Goal: Transaction & Acquisition: Obtain resource

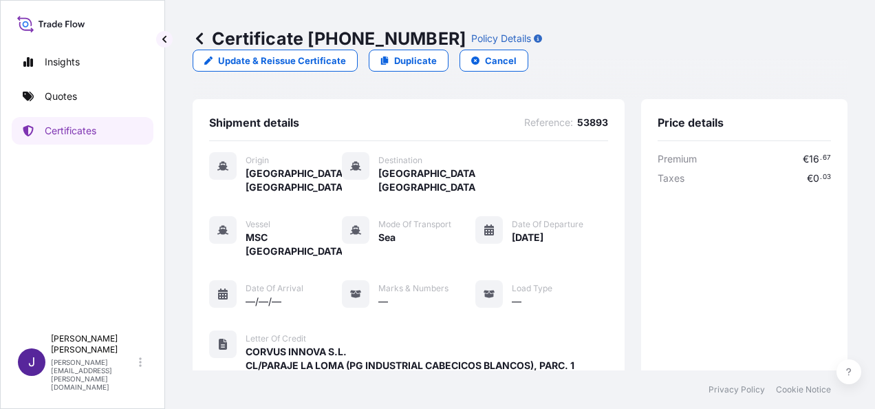
scroll to position [326, 0]
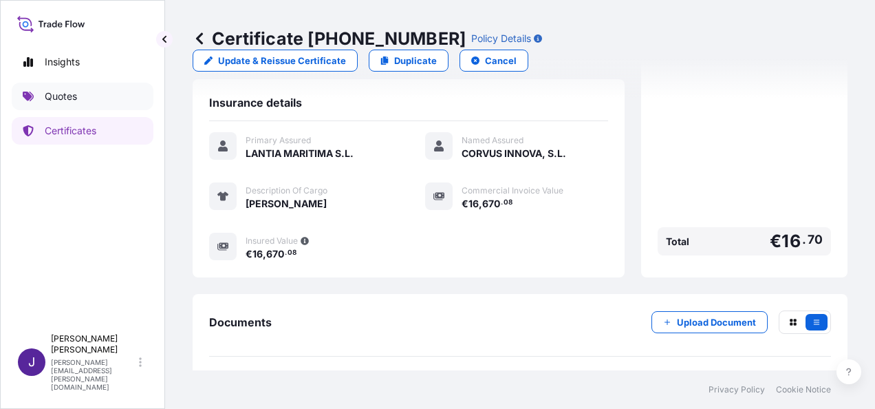
click at [81, 98] on link "Quotes" at bounding box center [83, 97] width 142 height 28
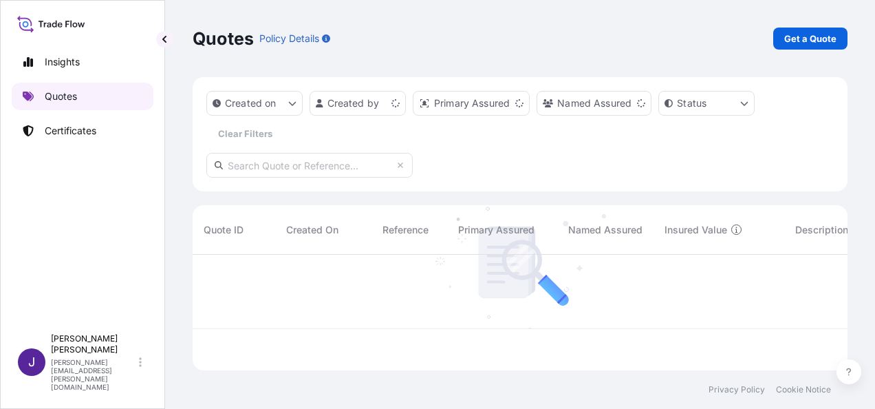
scroll to position [113, 644]
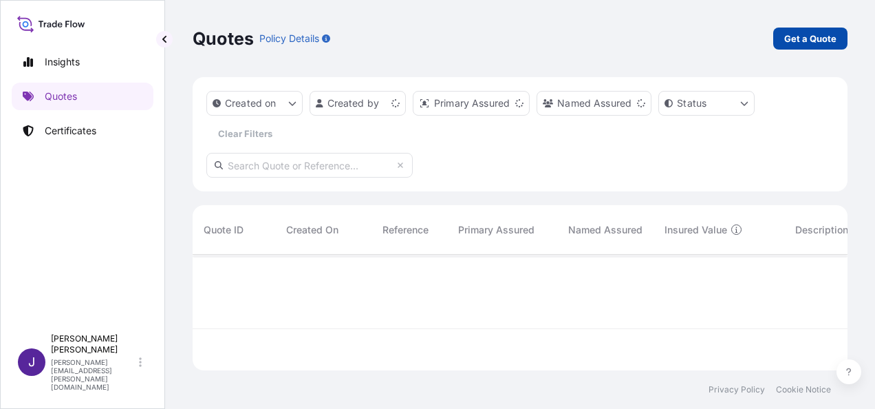
click at [816, 40] on p "Get a Quote" at bounding box center [810, 39] width 52 height 14
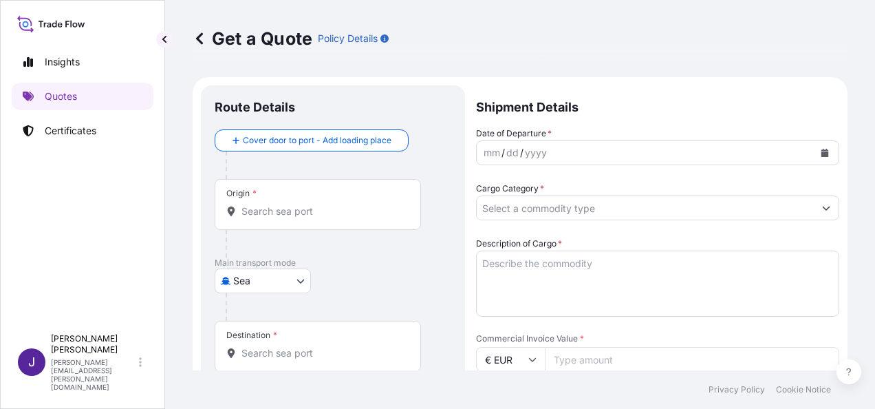
scroll to position [22, 0]
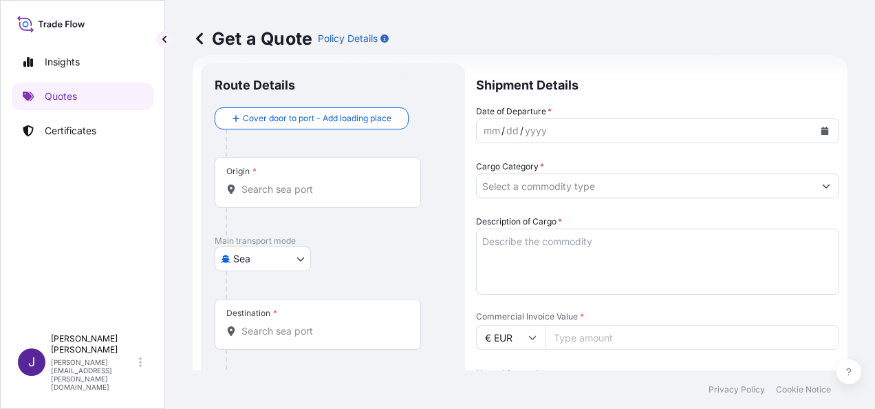
click at [289, 257] on body "Insights Quotes Certificates J [PERSON_NAME] [PERSON_NAME][EMAIL_ADDRESS][PERSO…" at bounding box center [437, 204] width 875 height 409
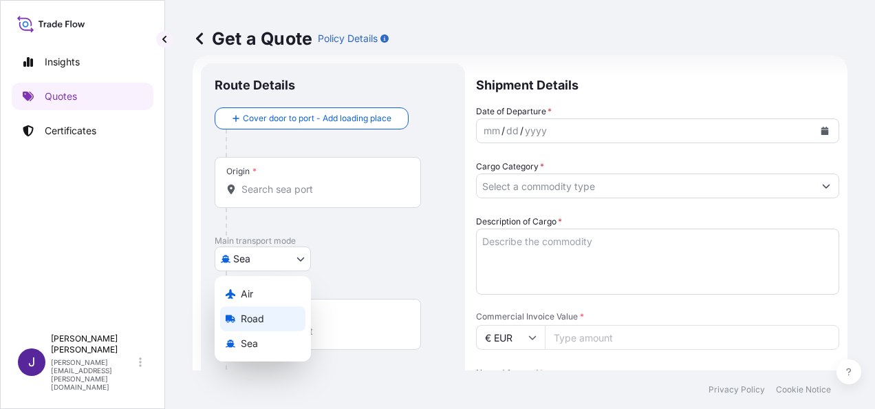
click at [253, 319] on span "Road" at bounding box center [252, 319] width 23 height 14
select select "Road"
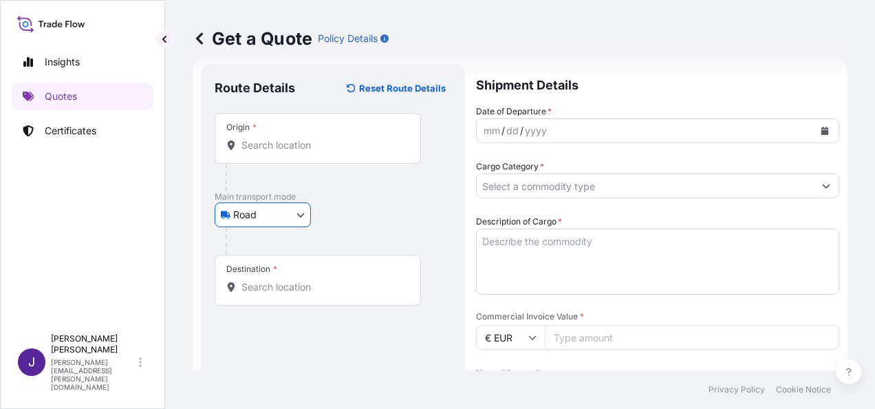
click at [821, 131] on button "Calendar" at bounding box center [825, 131] width 22 height 22
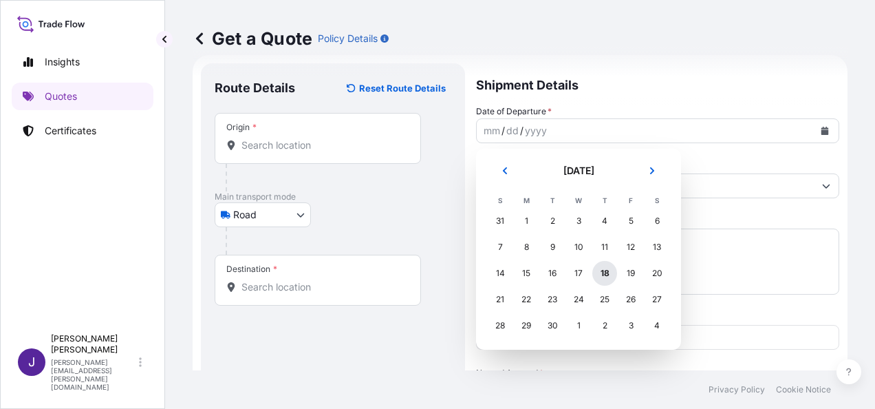
click at [607, 273] on div "18" at bounding box center [604, 273] width 25 height 25
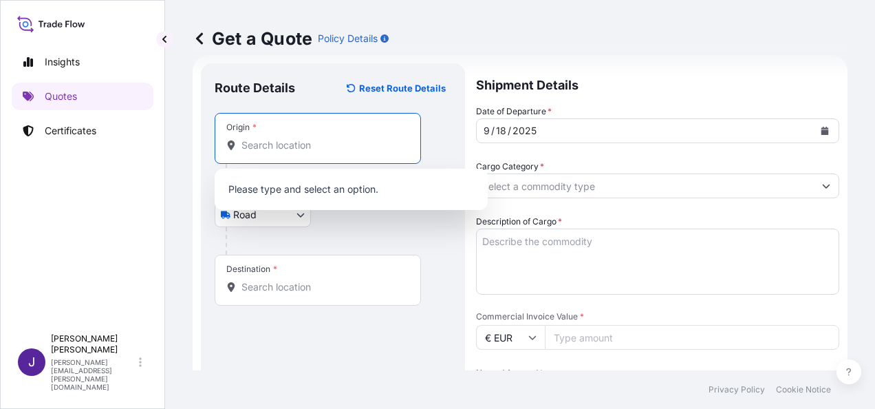
click at [344, 151] on input "Origin *" at bounding box center [322, 145] width 162 height 14
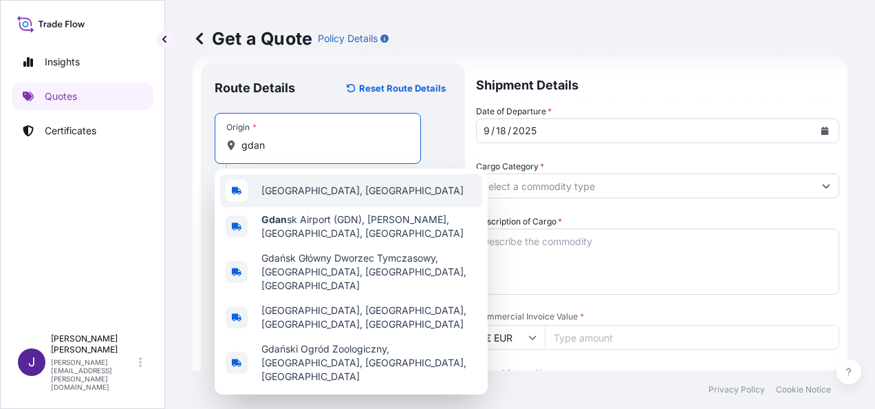
click at [315, 186] on span "[GEOGRAPHIC_DATA], [GEOGRAPHIC_DATA]" at bounding box center [362, 191] width 202 height 14
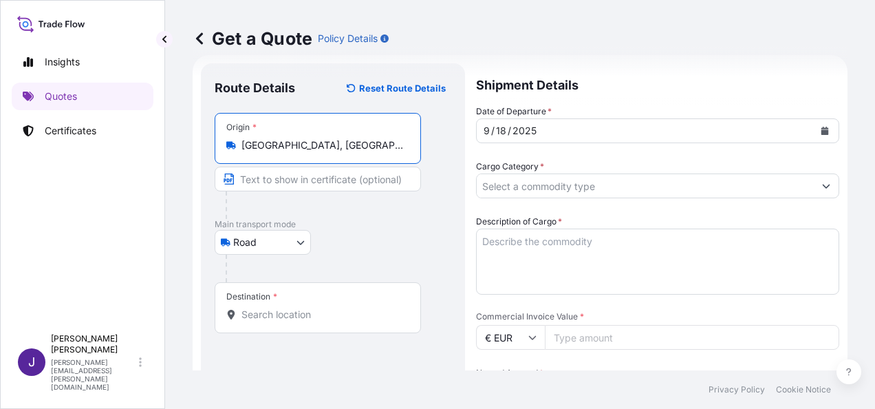
type input "[GEOGRAPHIC_DATA], [GEOGRAPHIC_DATA]"
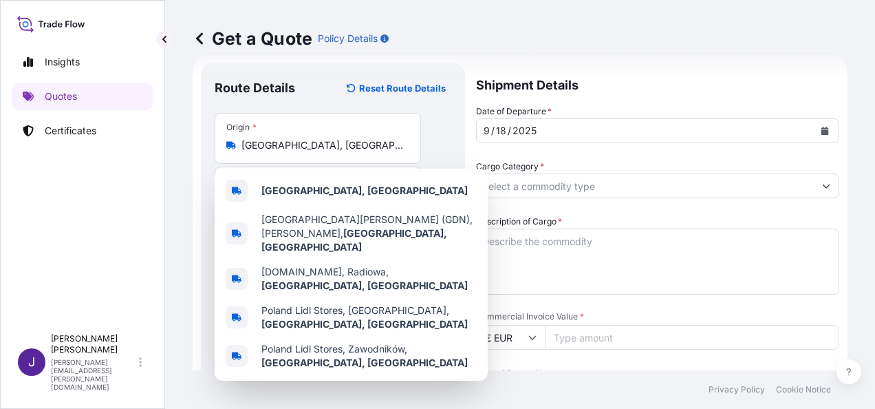
click at [447, 11] on div "Get a Quote Policy Details" at bounding box center [520, 38] width 655 height 77
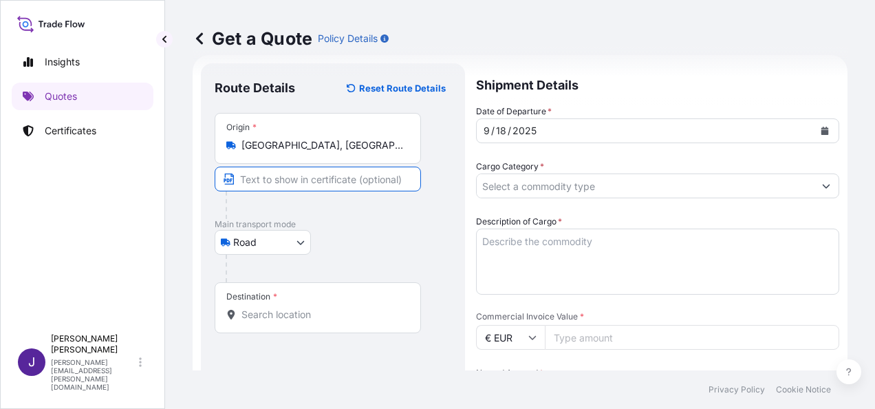
click at [309, 182] on input "Text to appear on certificate" at bounding box center [318, 178] width 206 height 25
paste input "Terrmar Warehouse ul. [STREET_ADDRESS]"
type input "Terrmar Warehouse ul. [STREET_ADDRESS]"
click at [318, 320] on div "Destination *" at bounding box center [318, 307] width 206 height 51
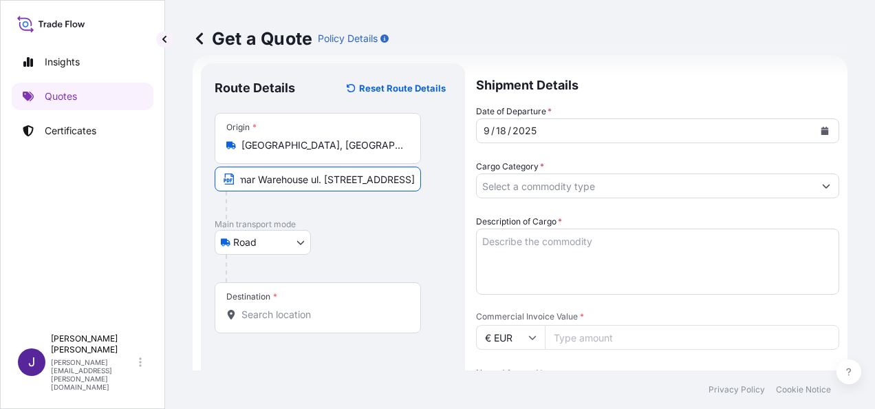
click at [318, 320] on input "Destination *" at bounding box center [322, 314] width 162 height 14
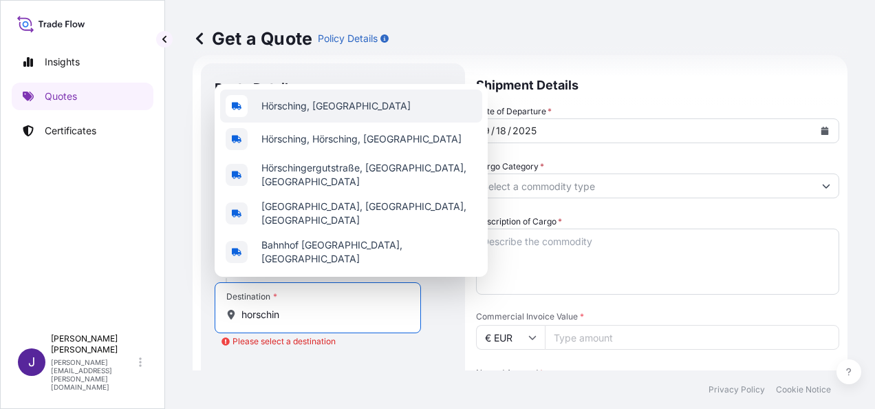
click at [350, 122] on div "Hörsching, [GEOGRAPHIC_DATA]" at bounding box center [351, 105] width 262 height 33
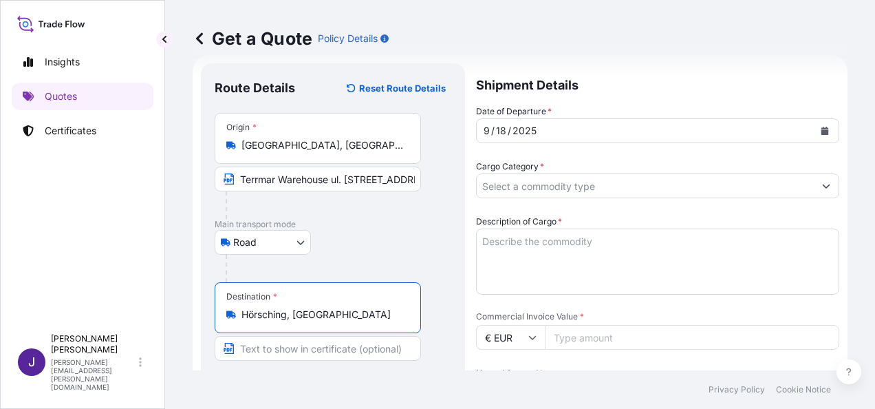
type input "Hörsching, [GEOGRAPHIC_DATA]"
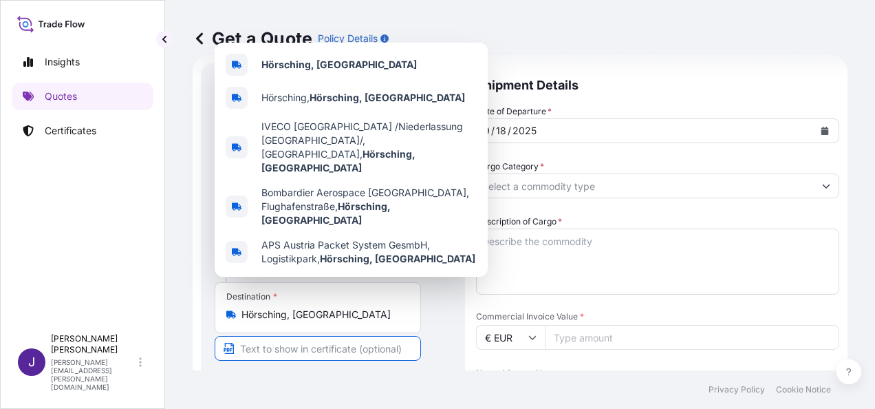
click at [362, 349] on input "Text to appear on certificate" at bounding box center [318, 348] width 206 height 25
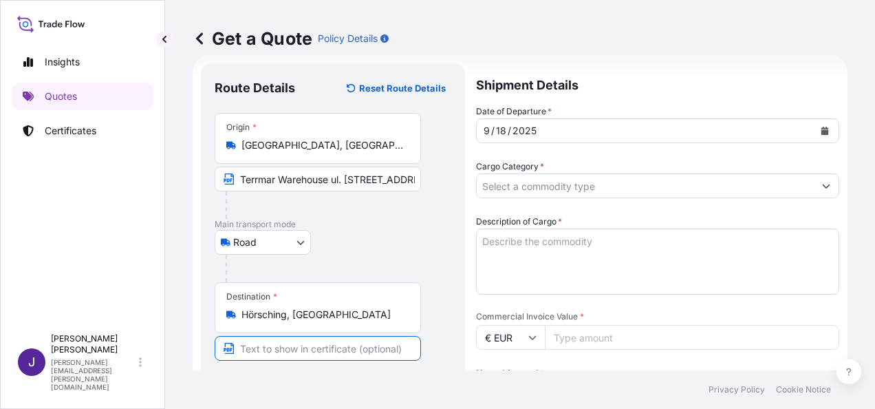
paste input "JET TRANS Speditionsgesellschaft mbH [STREET_ADDRESS]"
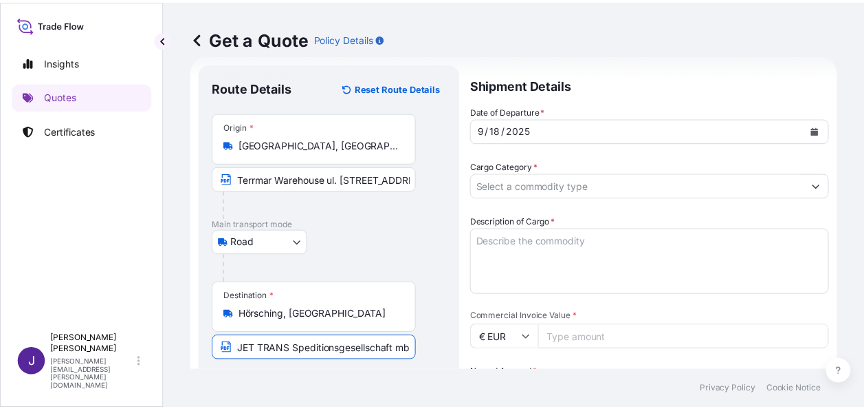
scroll to position [0, 257]
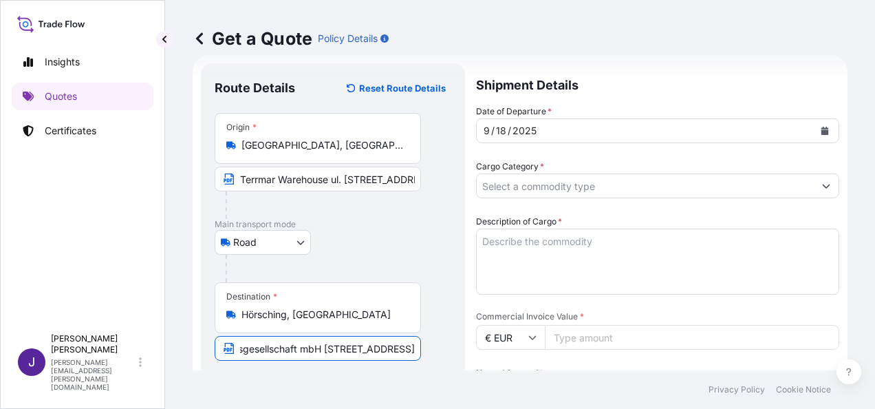
type input "JET TRANS Speditionsgesellschaft mbH [STREET_ADDRESS]"
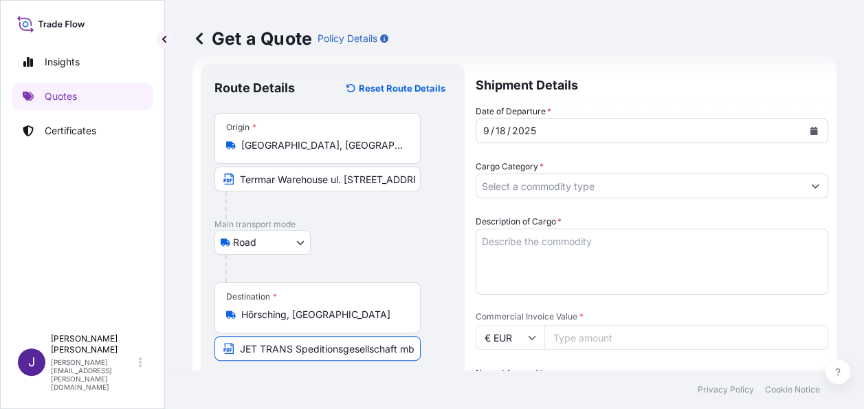
click at [818, 186] on form "Route Details Reset Route Details Place of loading Road / [GEOGRAPHIC_DATA] / I…" at bounding box center [515, 367] width 644 height 625
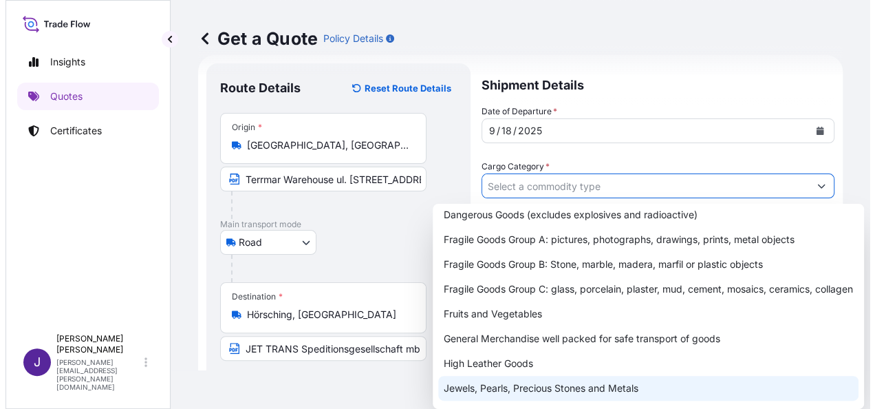
scroll to position [171, 0]
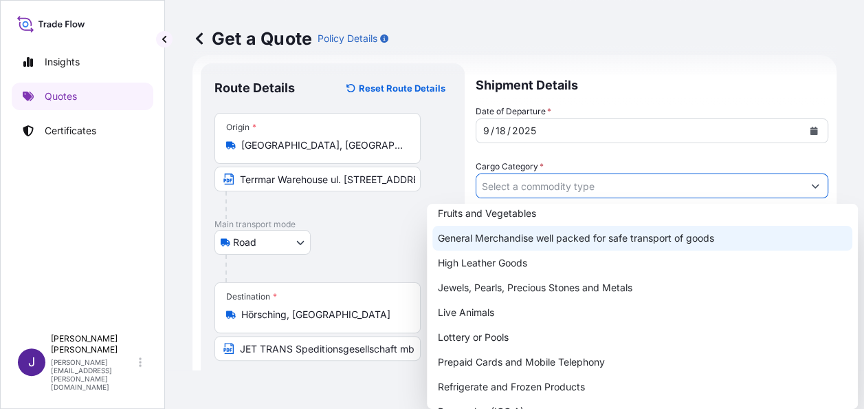
click at [510, 237] on div "General Merchandise well packed for safe transport of goods" at bounding box center [643, 238] width 420 height 25
type input "General Merchandise well packed for safe transport of goods"
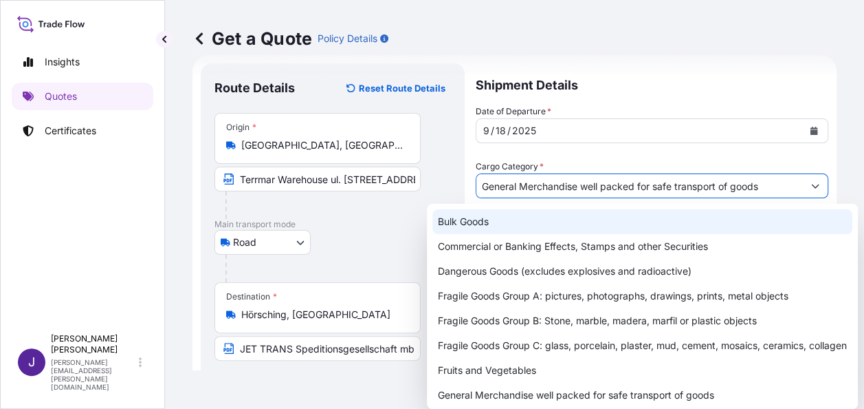
click at [701, 12] on div "Get a Quote Policy Details" at bounding box center [515, 38] width 644 height 77
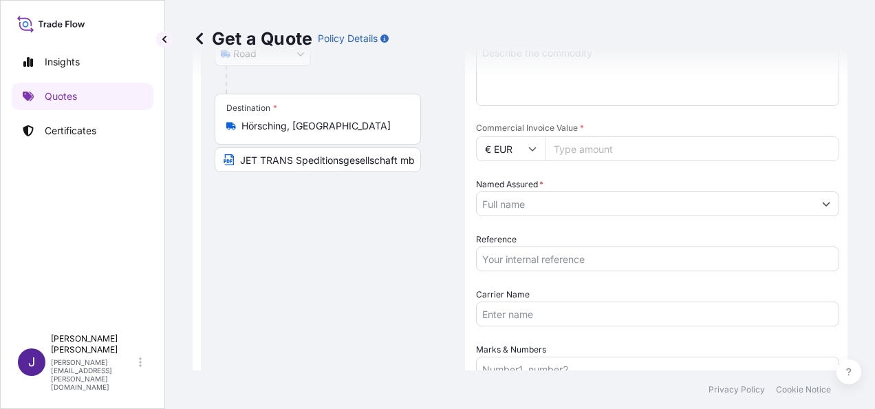
scroll to position [228, 0]
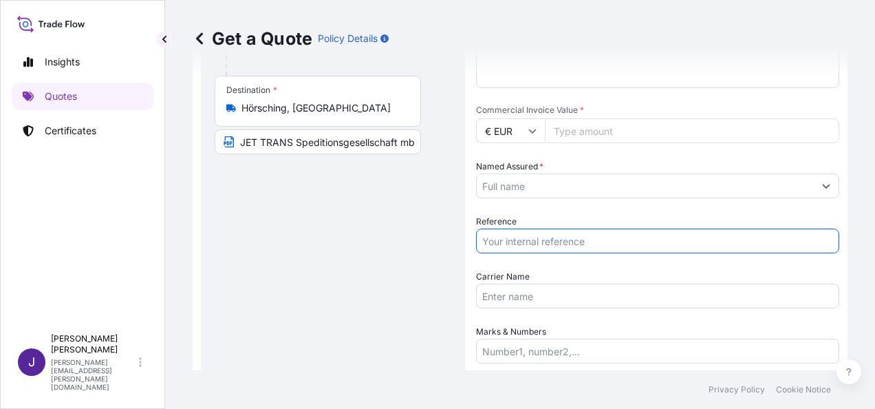
click at [544, 239] on input "Reference" at bounding box center [657, 240] width 363 height 25
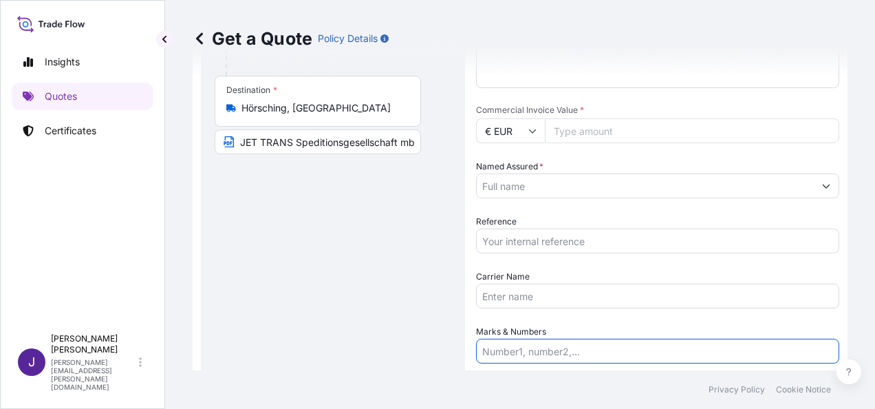
click at [523, 349] on input "Marks & Numbers" at bounding box center [657, 350] width 363 height 25
paste input "GKW 36467 // GK2 4FE8"
type input "GKW 36467 // GK2 4FE8"
click at [526, 242] on input "Reference" at bounding box center [657, 240] width 363 height 25
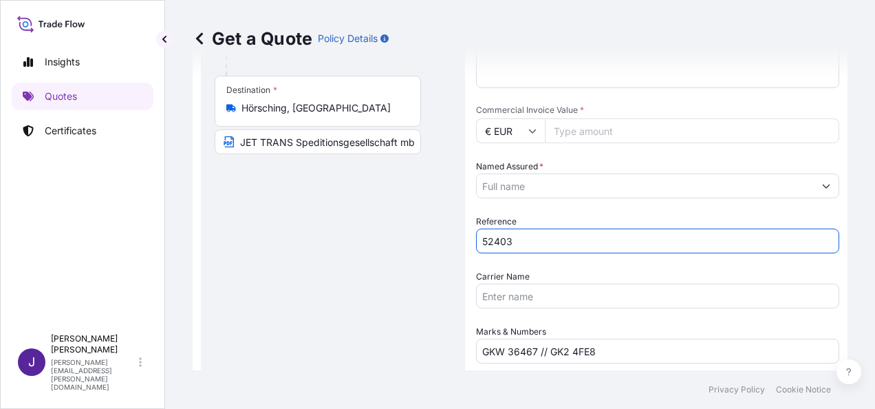
type input "52403"
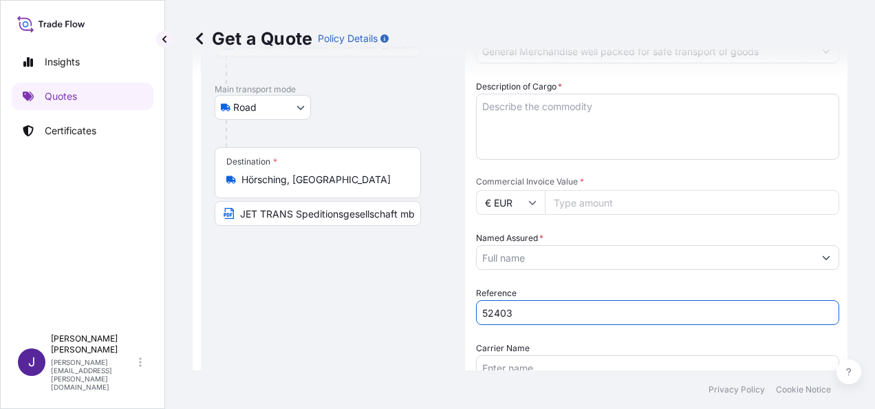
scroll to position [91, 0]
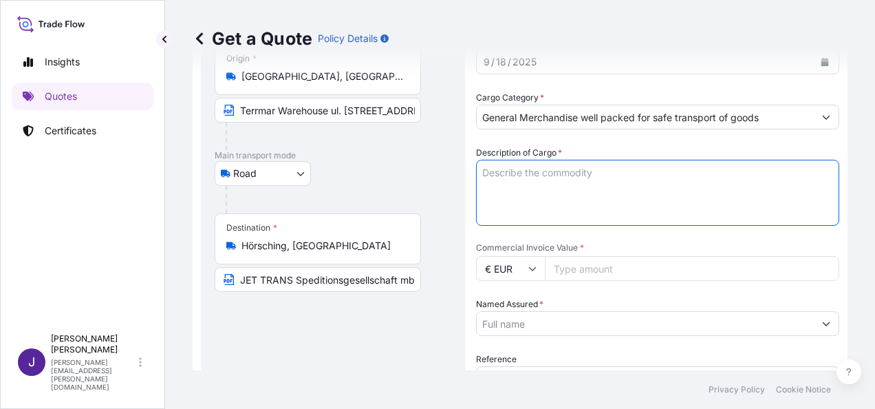
click at [587, 167] on textarea "Description of Cargo *" at bounding box center [657, 193] width 363 height 66
type textarea "PANELES [PERSON_NAME]"
click at [618, 250] on span "Commercial Invoice Value *" at bounding box center [657, 247] width 363 height 11
click at [618, 256] on input "Commercial Invoice Value *" at bounding box center [692, 268] width 294 height 25
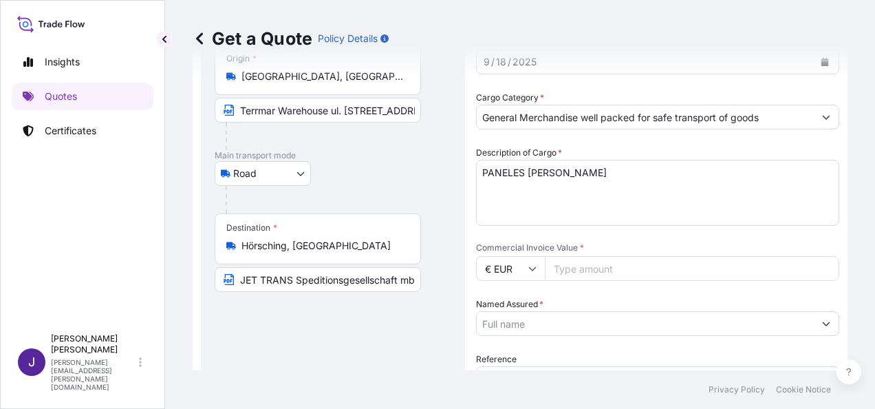
click at [620, 263] on input "Commercial Invoice Value *" at bounding box center [692, 268] width 294 height 25
type input "70000"
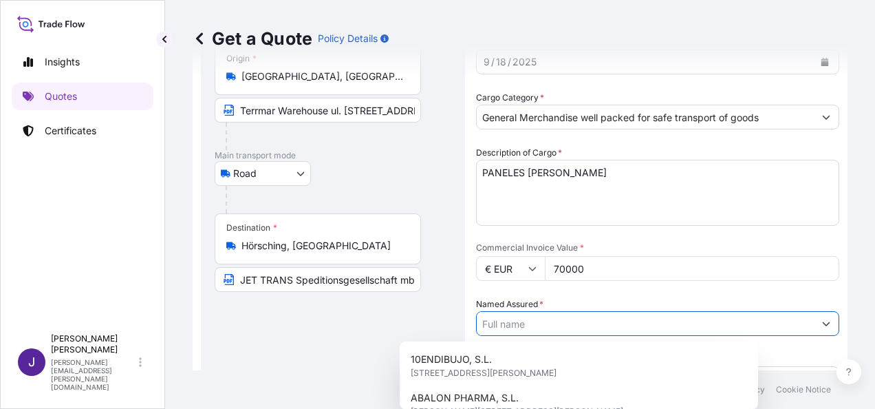
click at [611, 327] on input "Named Assured *" at bounding box center [645, 323] width 337 height 25
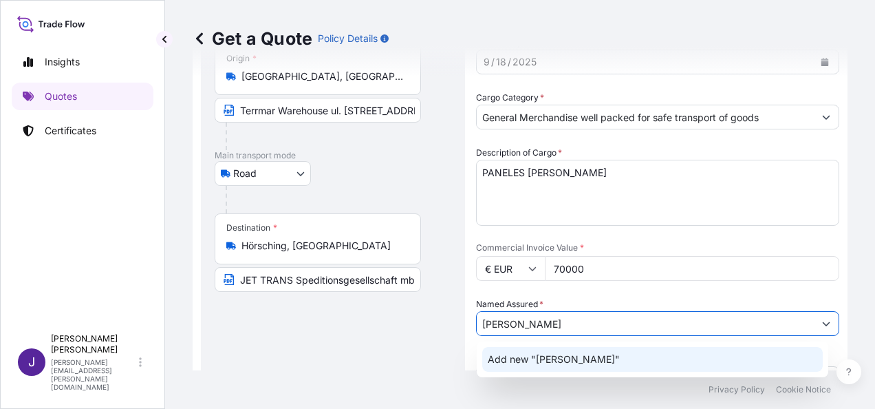
drag, startPoint x: 550, startPoint y: 329, endPoint x: 420, endPoint y: 309, distance: 131.4
click at [420, 309] on form "Route Details Reset Route Details Place of loading Road / [GEOGRAPHIC_DATA] / I…" at bounding box center [520, 298] width 655 height 625
paste input "[PERSON_NAME] IMPORT – EXPORT"
click at [552, 362] on span "Add new "[PERSON_NAME] IMPORT – EXPORT "" at bounding box center [600, 359] width 224 height 14
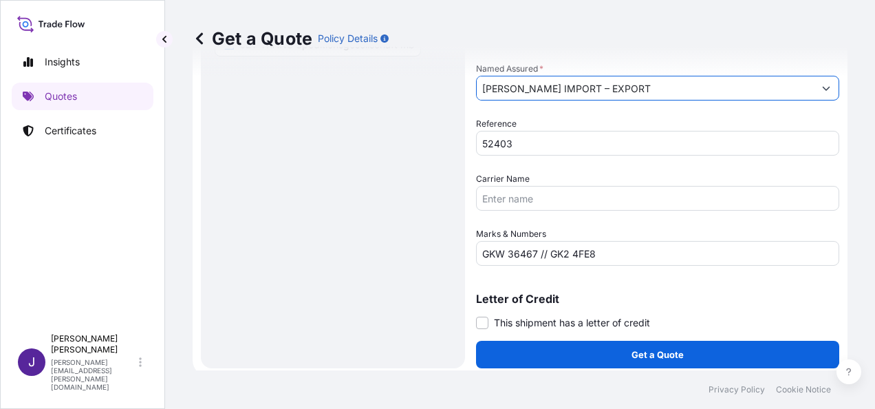
scroll to position [331, 0]
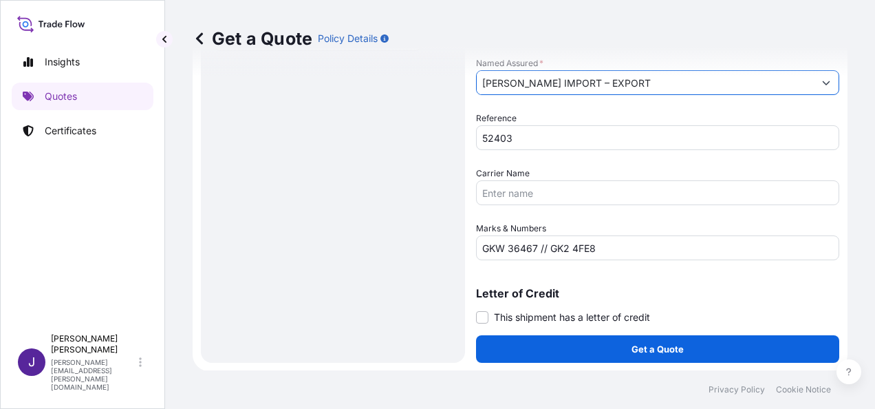
type input "[PERSON_NAME] IMPORT – EXPORT"
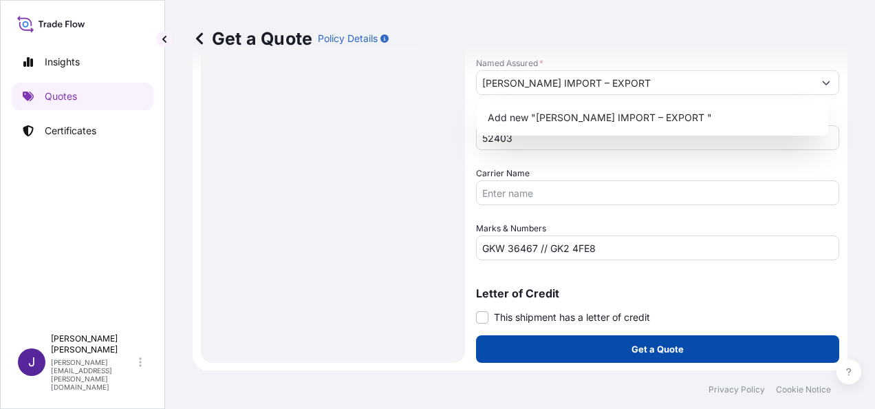
click at [666, 348] on p "Get a Quote" at bounding box center [657, 349] width 52 height 14
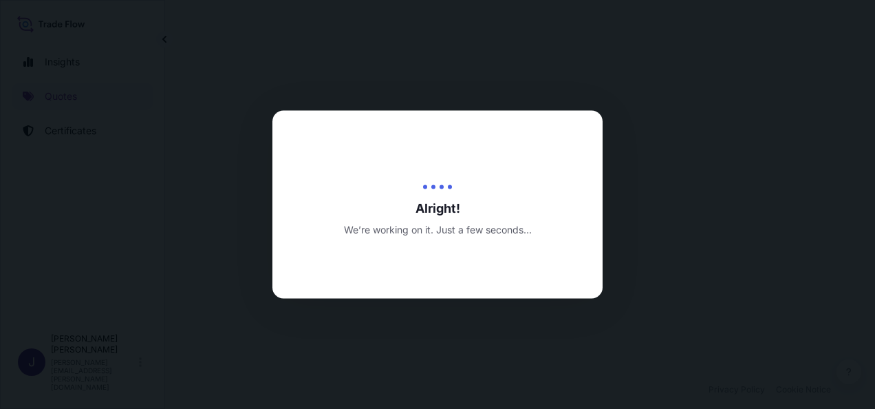
select select "Road"
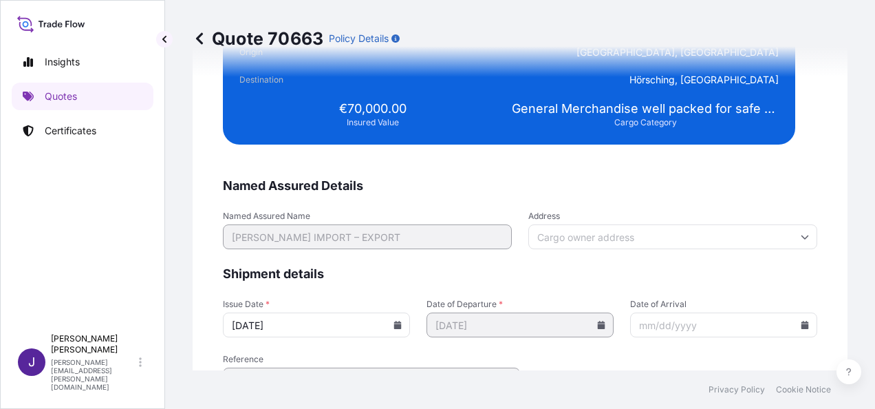
scroll to position [2599, 0]
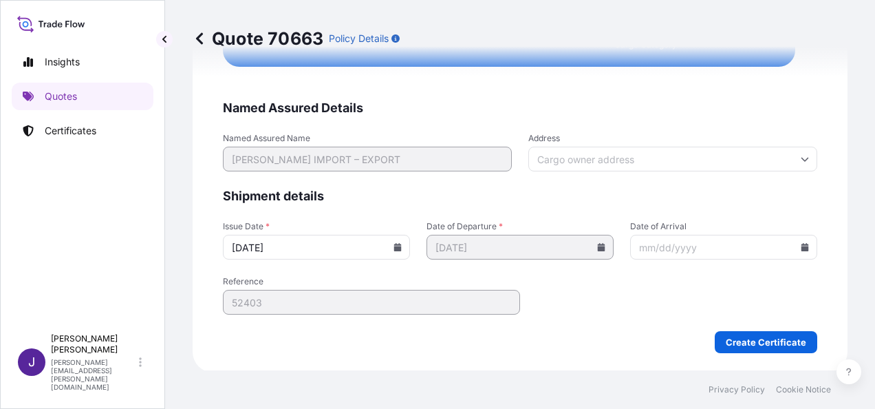
click at [801, 246] on icon at bounding box center [805, 247] width 8 height 8
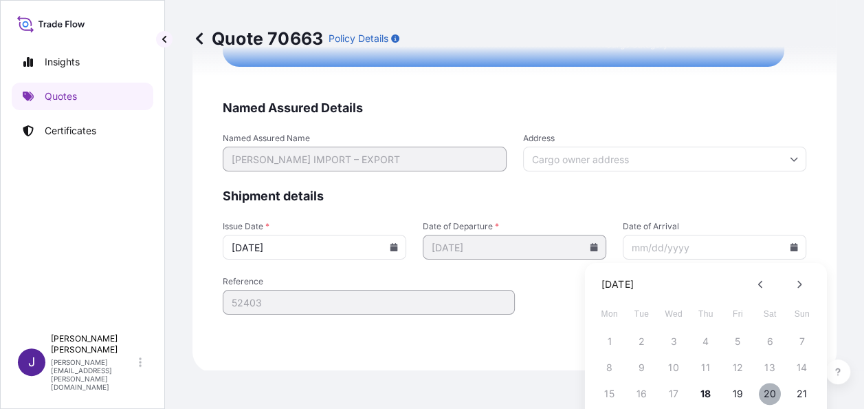
click at [772, 391] on button "20" at bounding box center [770, 393] width 22 height 22
type input "[DATE]"
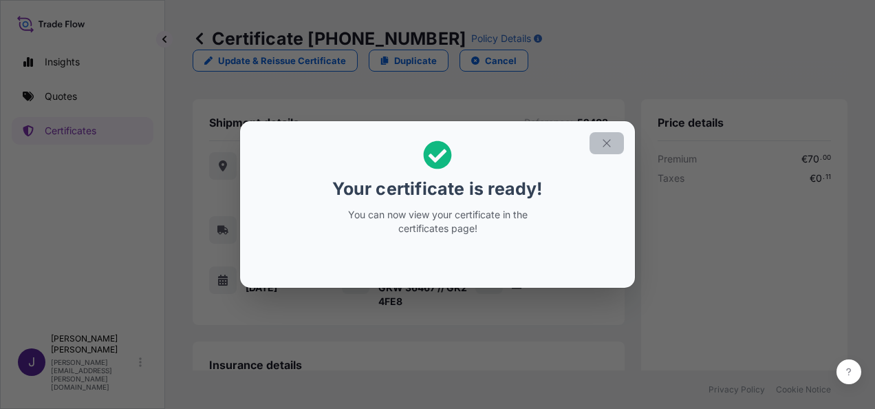
click at [604, 142] on icon "button" at bounding box center [606, 143] width 12 height 12
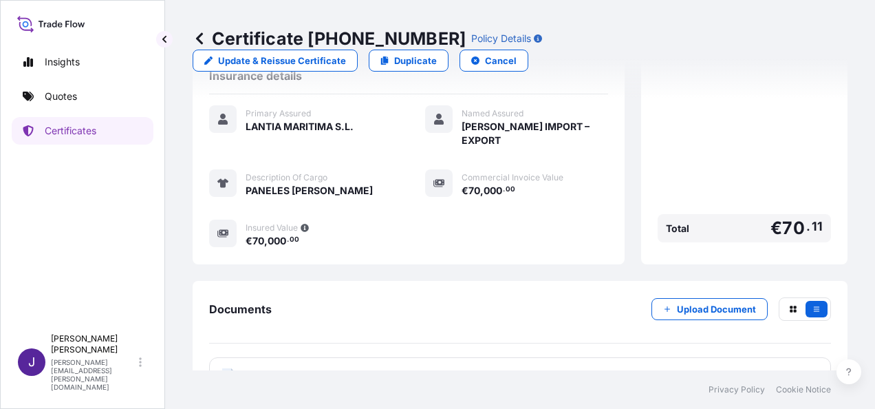
scroll to position [290, 0]
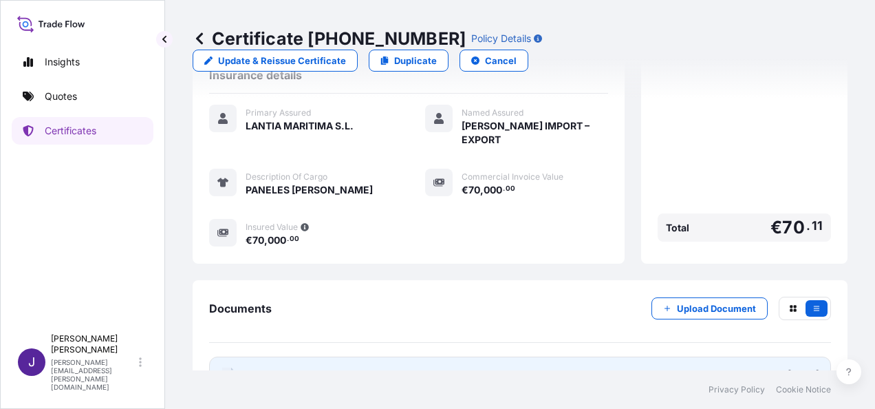
click at [469, 356] on link "PDF Certificate [DATE]" at bounding box center [520, 374] width 622 height 36
